Goal: Navigation & Orientation: Understand site structure

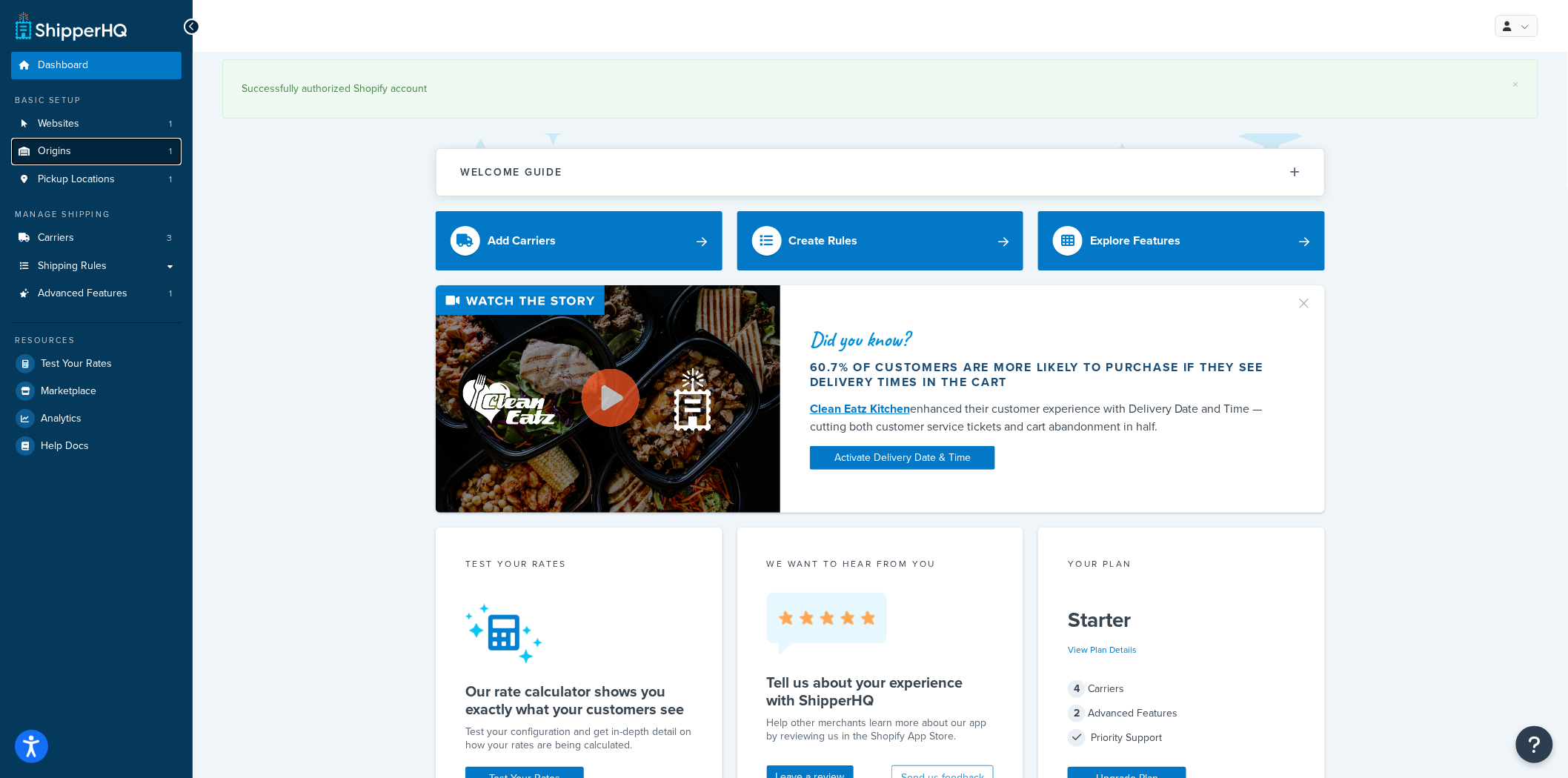
click at [74, 148] on link "Origins 1" at bounding box center [96, 151] width 171 height 27
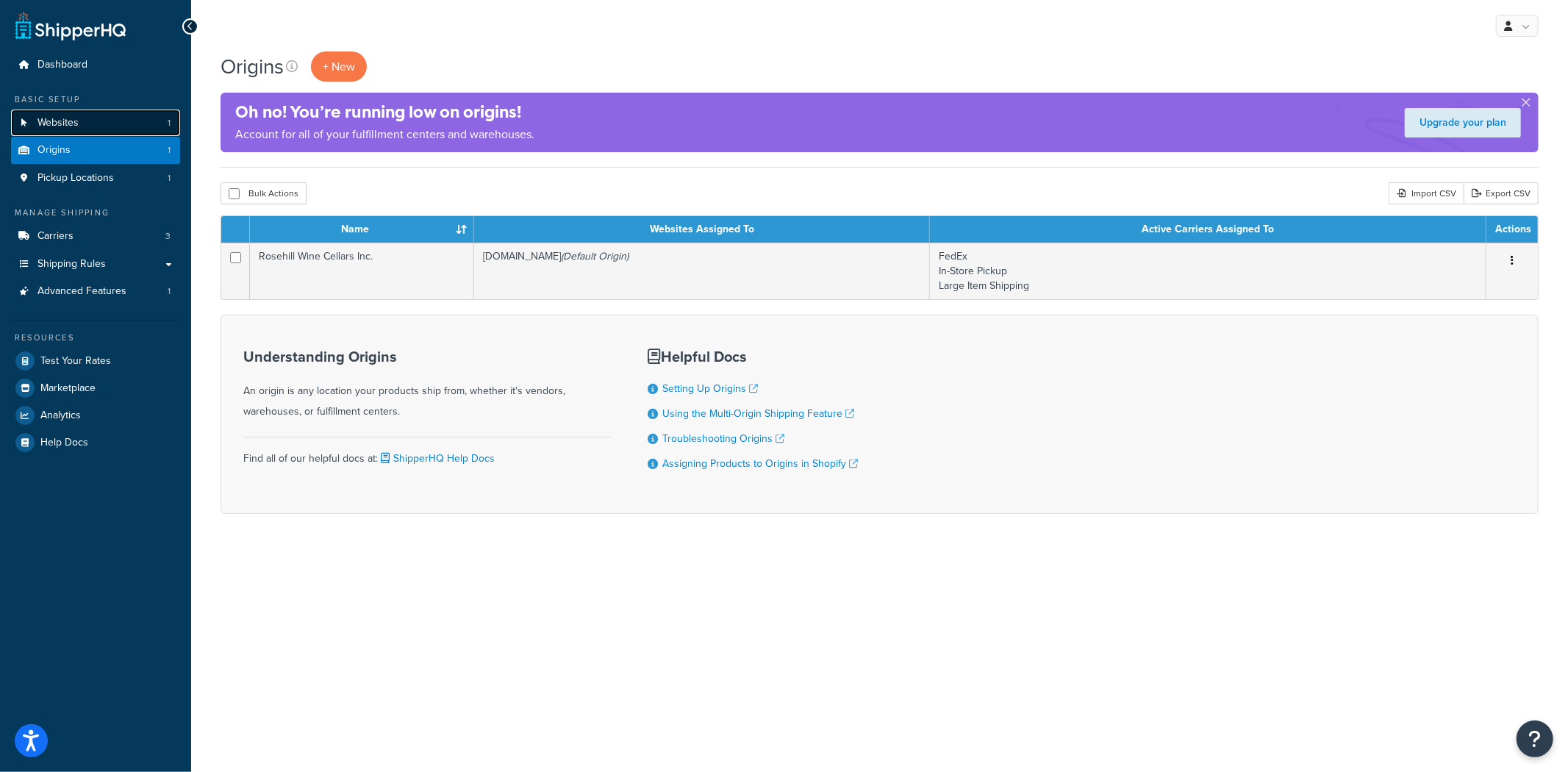
click at [70, 128] on span "Websites" at bounding box center [58, 123] width 41 height 12
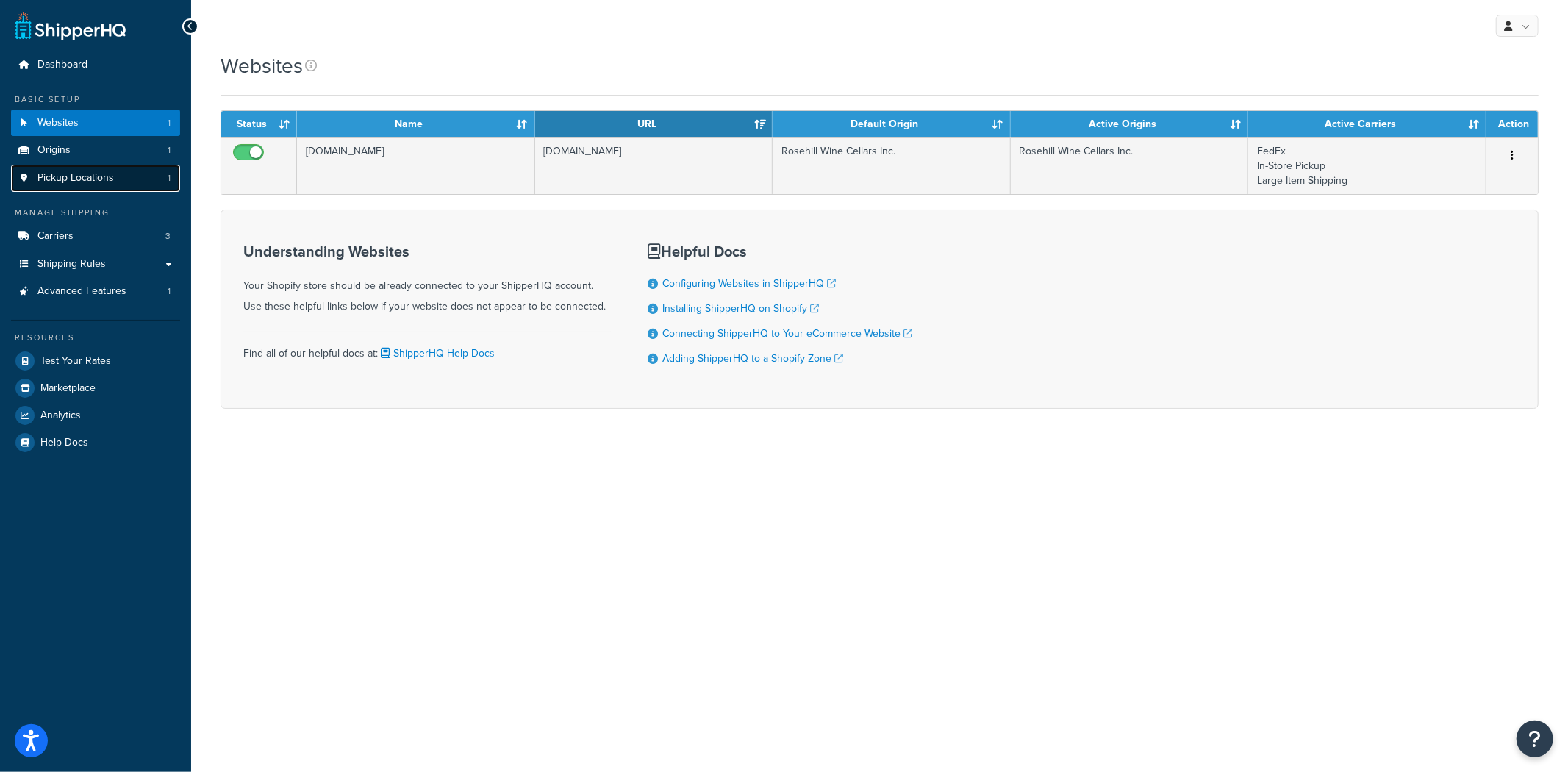
click at [65, 177] on span "Pickup Locations" at bounding box center [76, 178] width 77 height 12
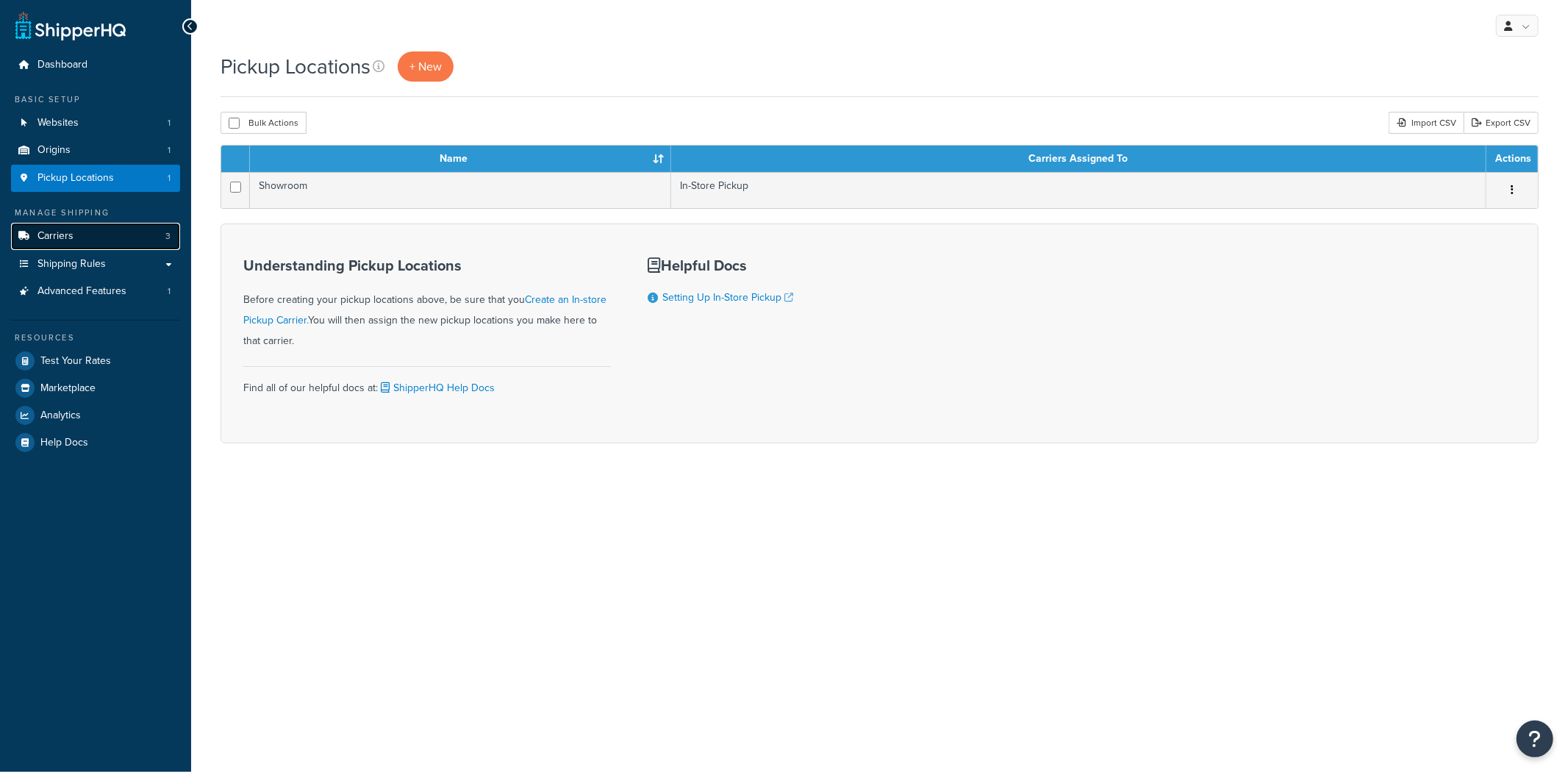
click at [64, 234] on span "Carriers" at bounding box center [56, 236] width 36 height 12
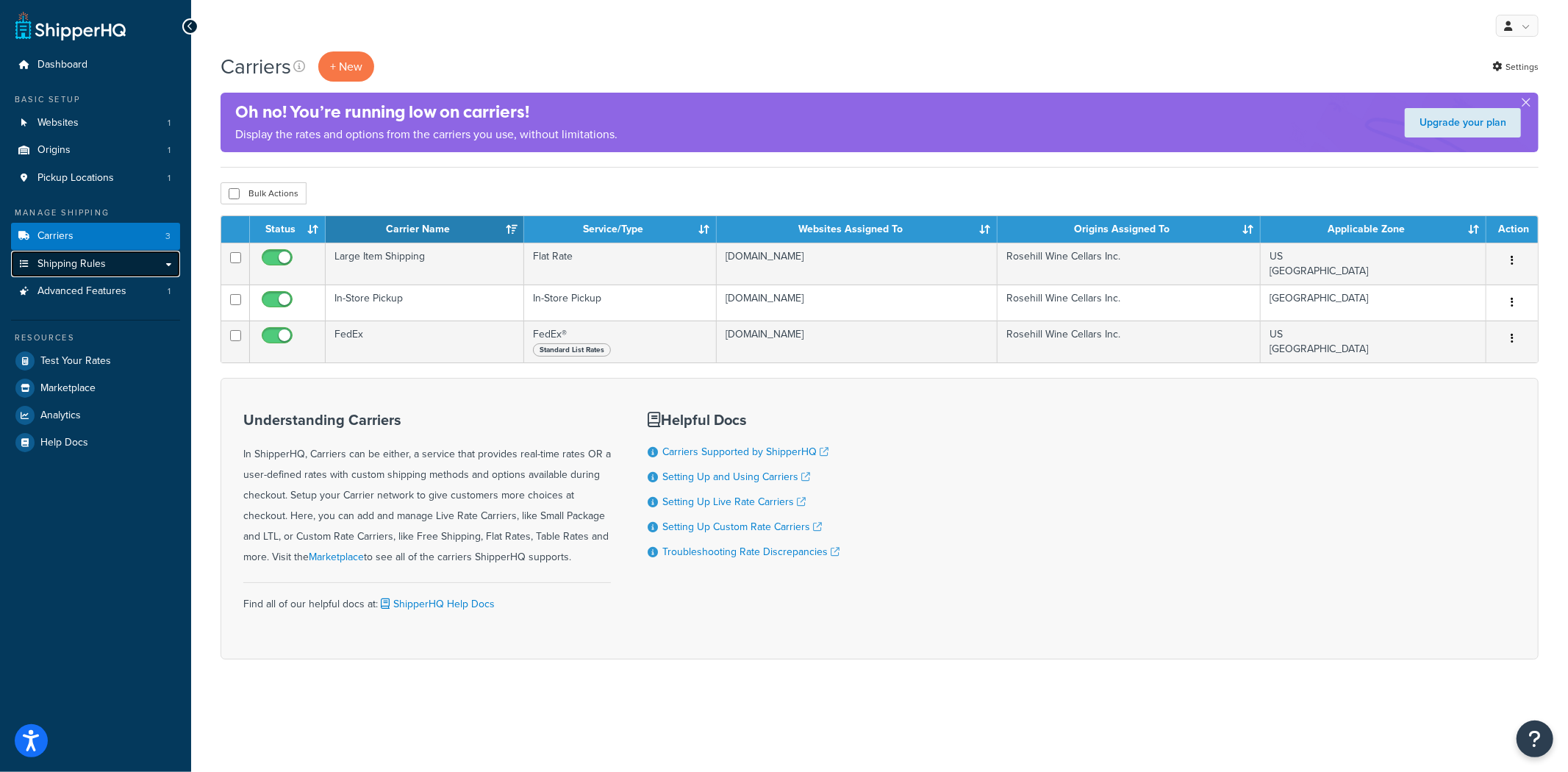
click at [77, 269] on span "Shipping Rules" at bounding box center [72, 264] width 68 height 12
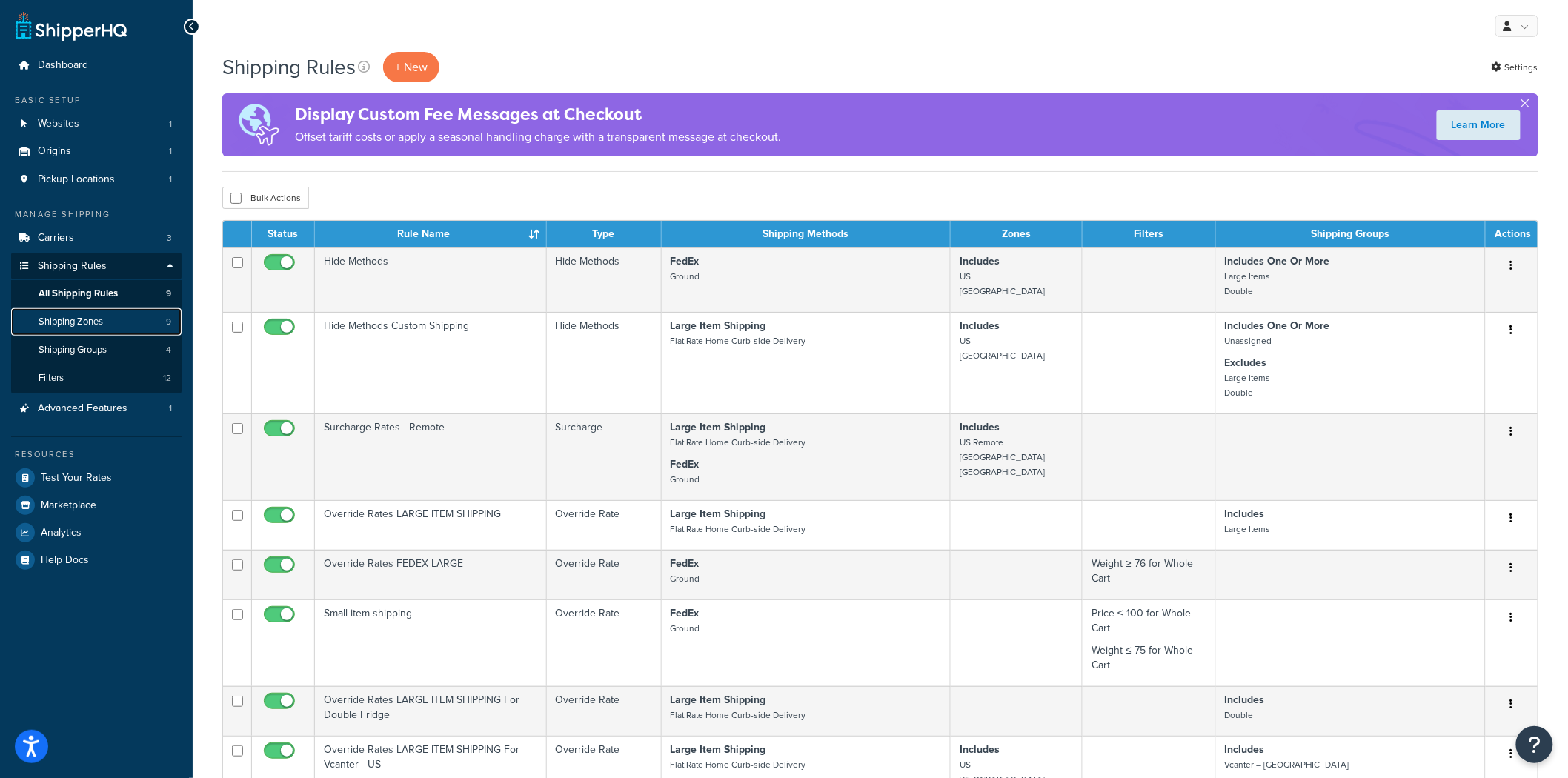
click at [115, 316] on link "Shipping Zones 9" at bounding box center [96, 322] width 171 height 27
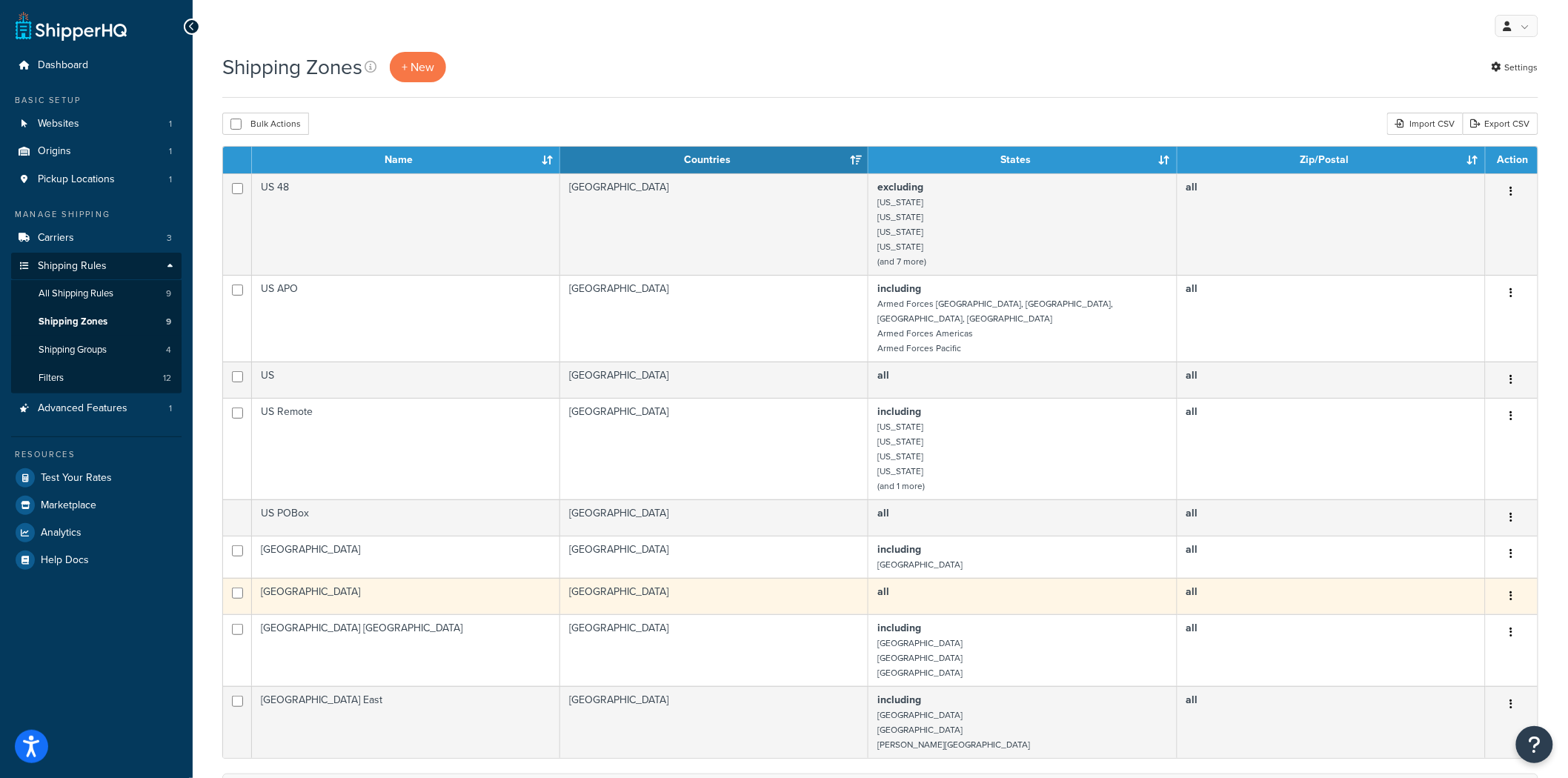
click at [383, 578] on td "[GEOGRAPHIC_DATA]" at bounding box center [406, 596] width 308 height 36
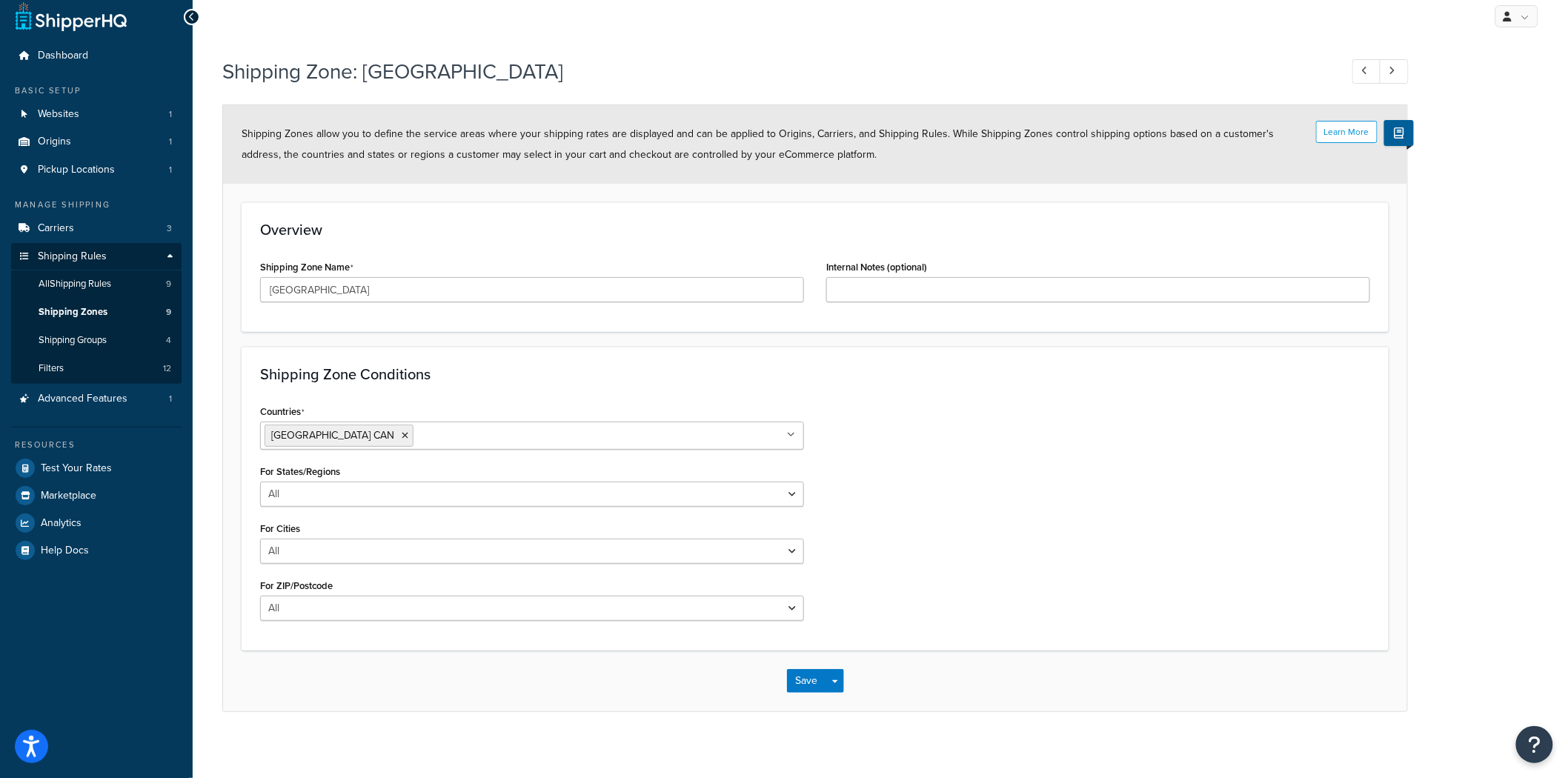
scroll to position [17, 0]
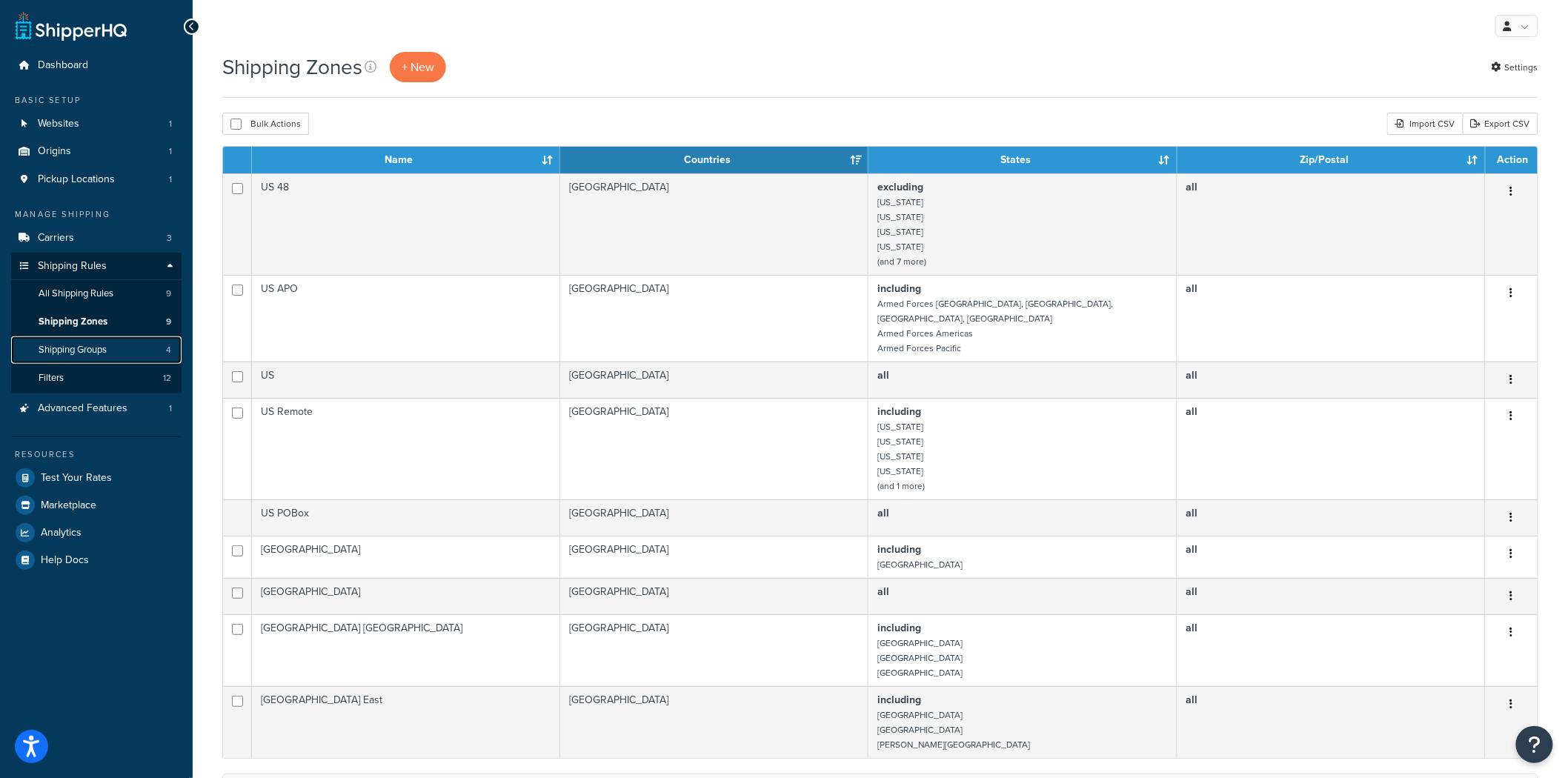
click at [70, 353] on span "Shipping Groups" at bounding box center [72, 350] width 68 height 12
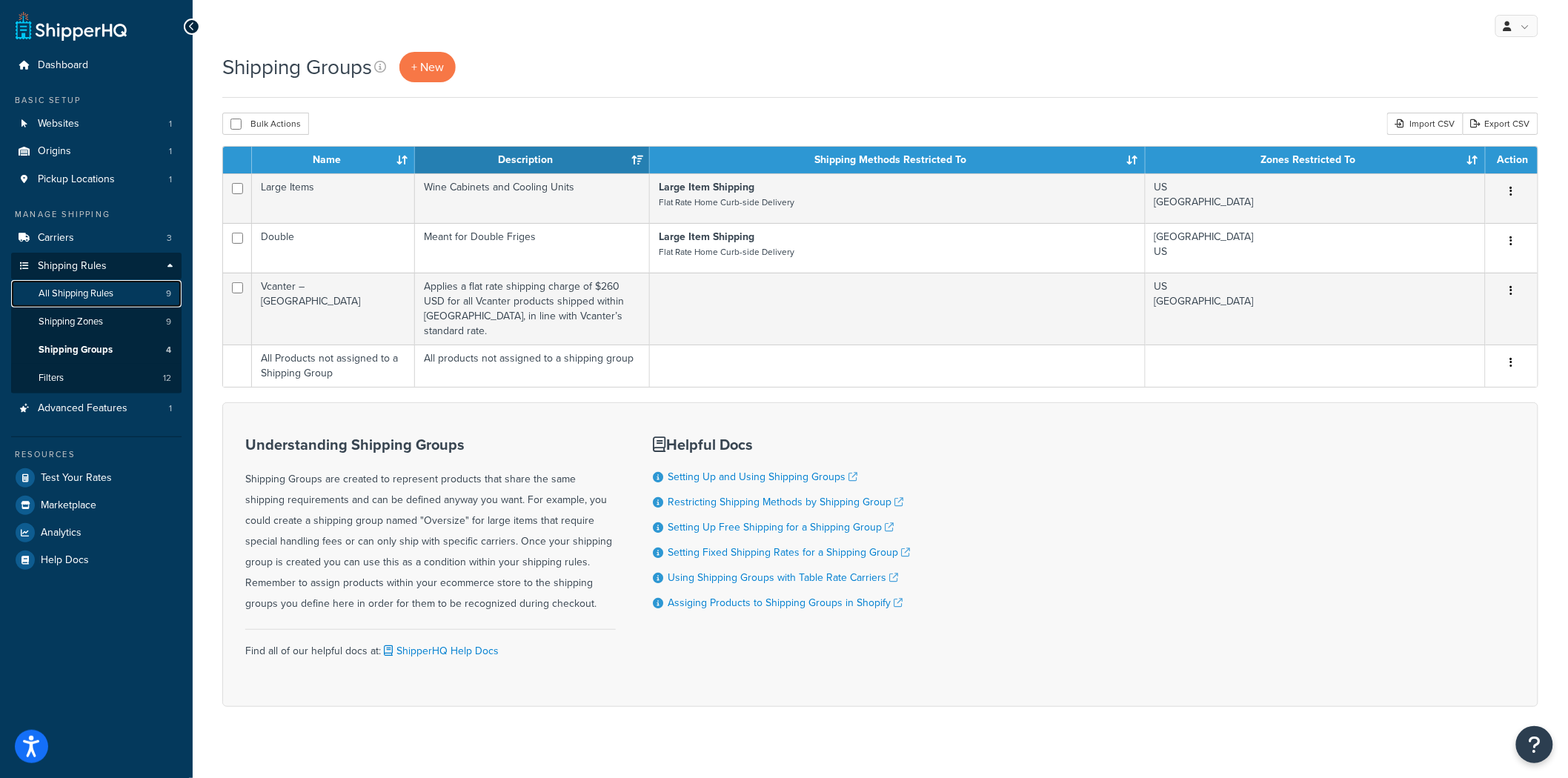
click at [92, 289] on span "All Shipping Rules" at bounding box center [75, 294] width 75 height 12
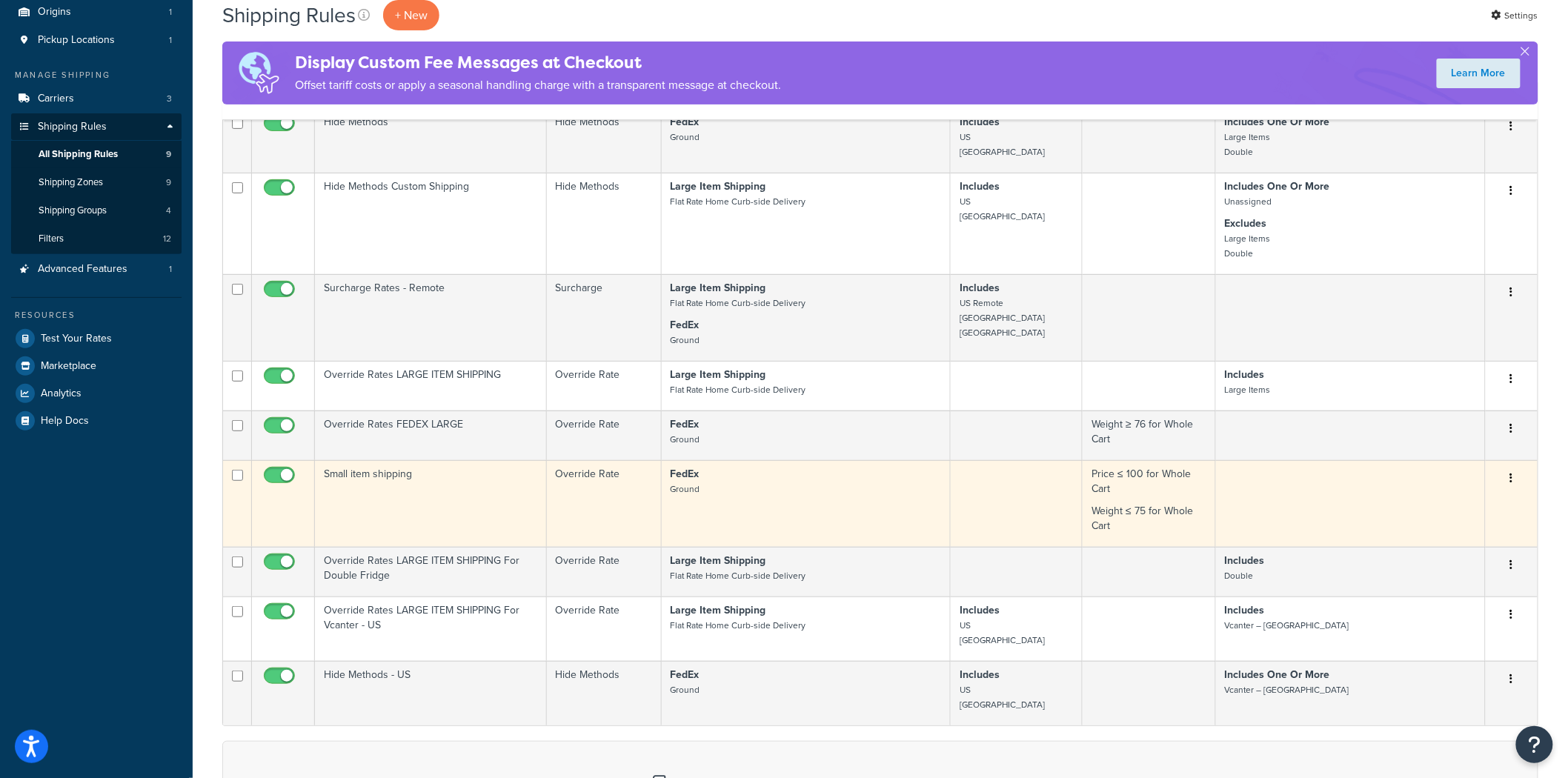
scroll to position [164, 0]
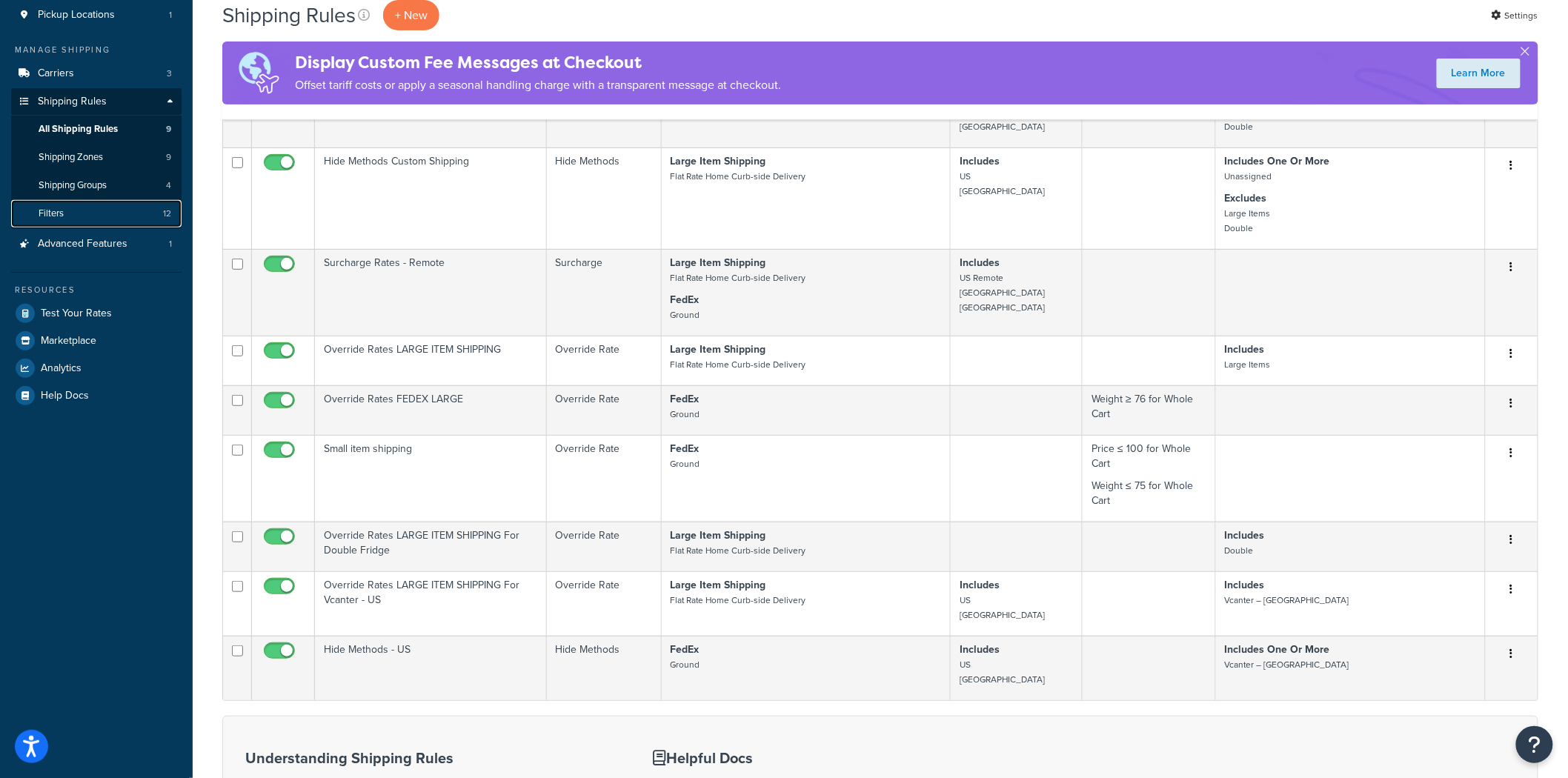
click at [122, 219] on link "Filters 12" at bounding box center [96, 213] width 171 height 27
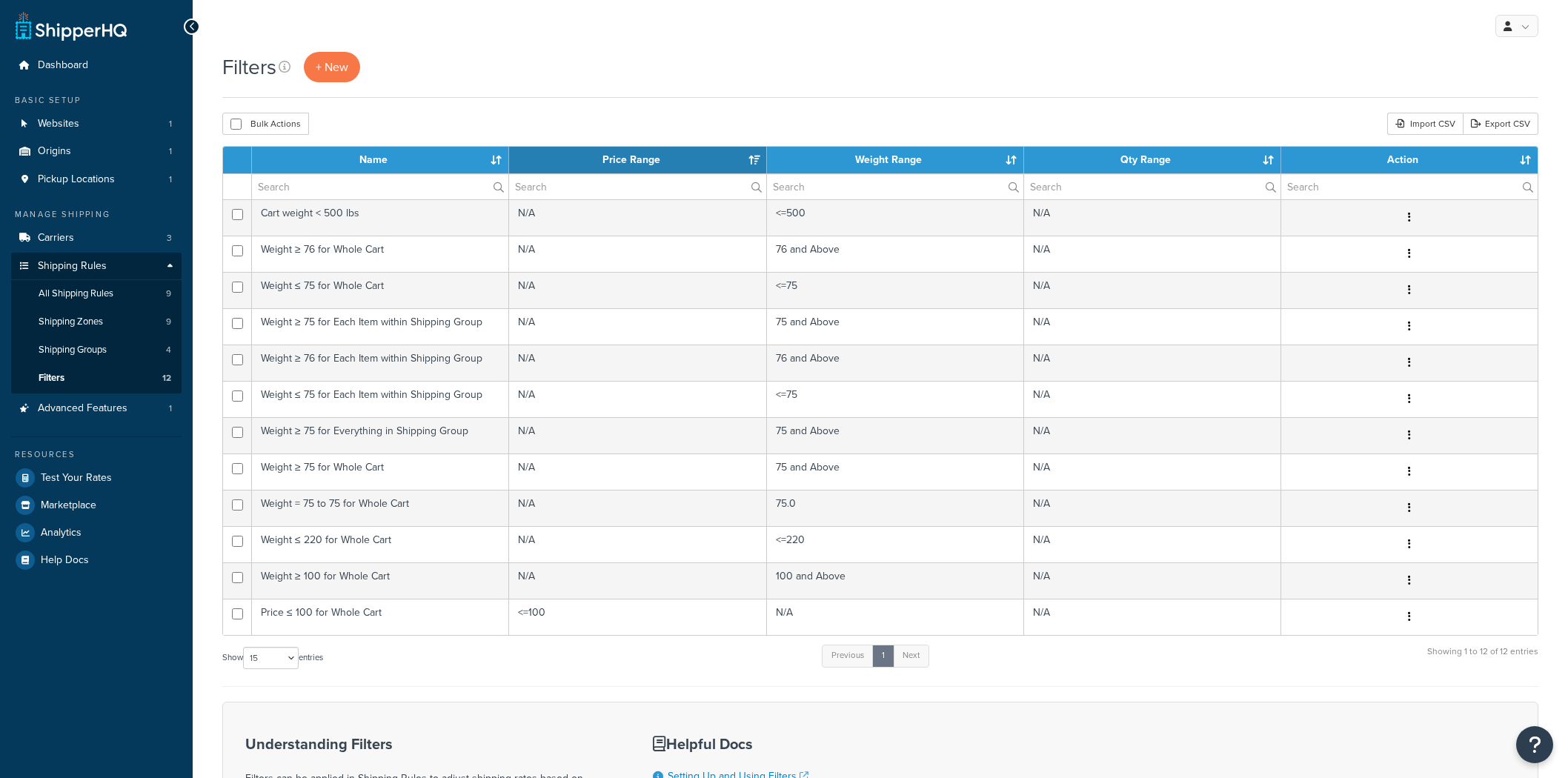
select select "15"
